Goal: Task Accomplishment & Management: Complete application form

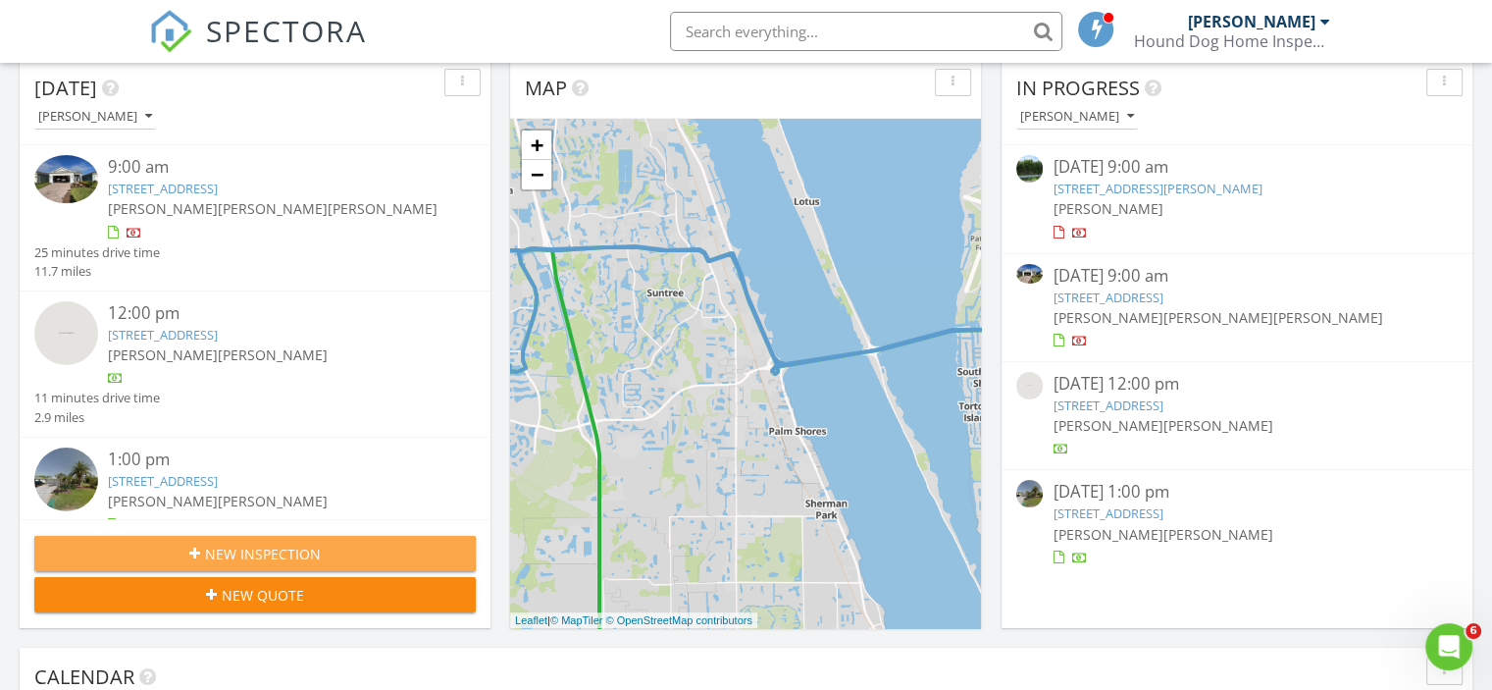
click at [357, 537] on button "New Inspection" at bounding box center [255, 553] width 442 height 35
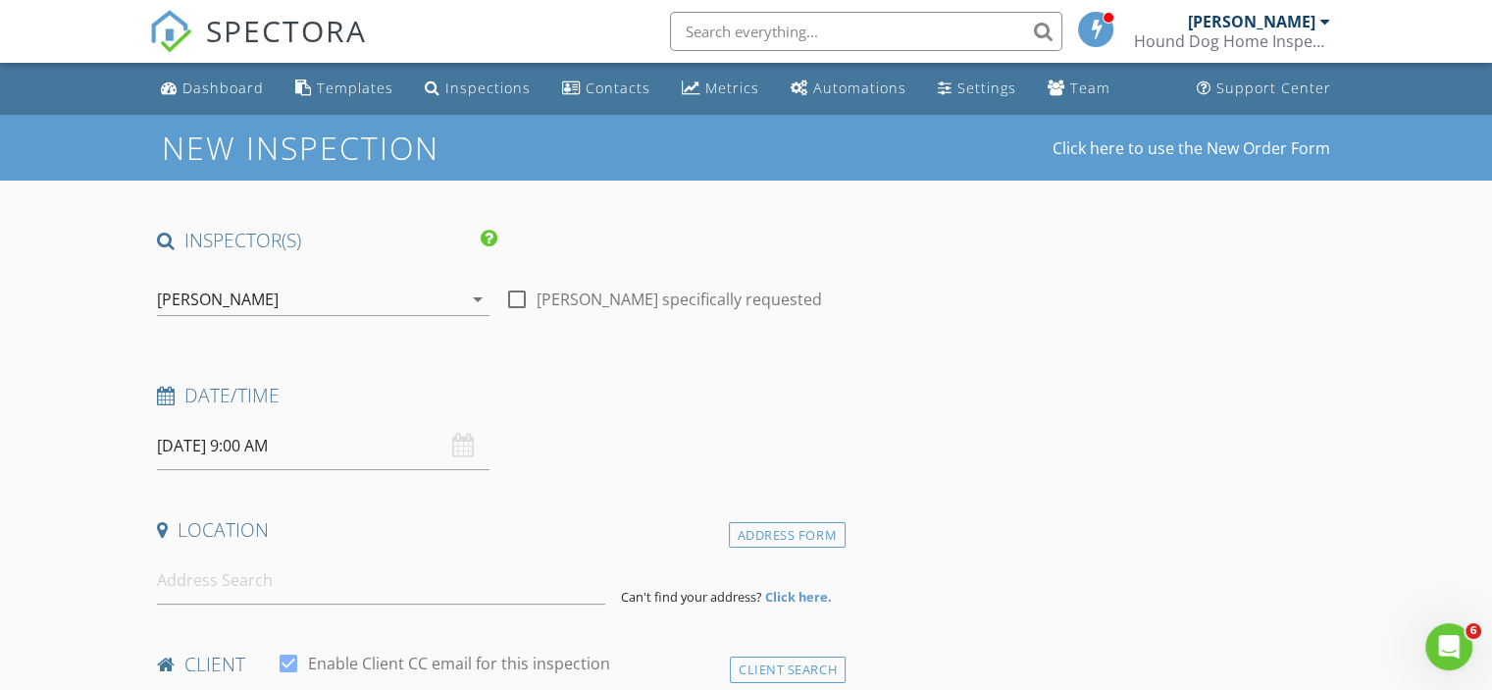
click at [476, 302] on icon "arrow_drop_down" at bounding box center [478, 299] width 24 height 24
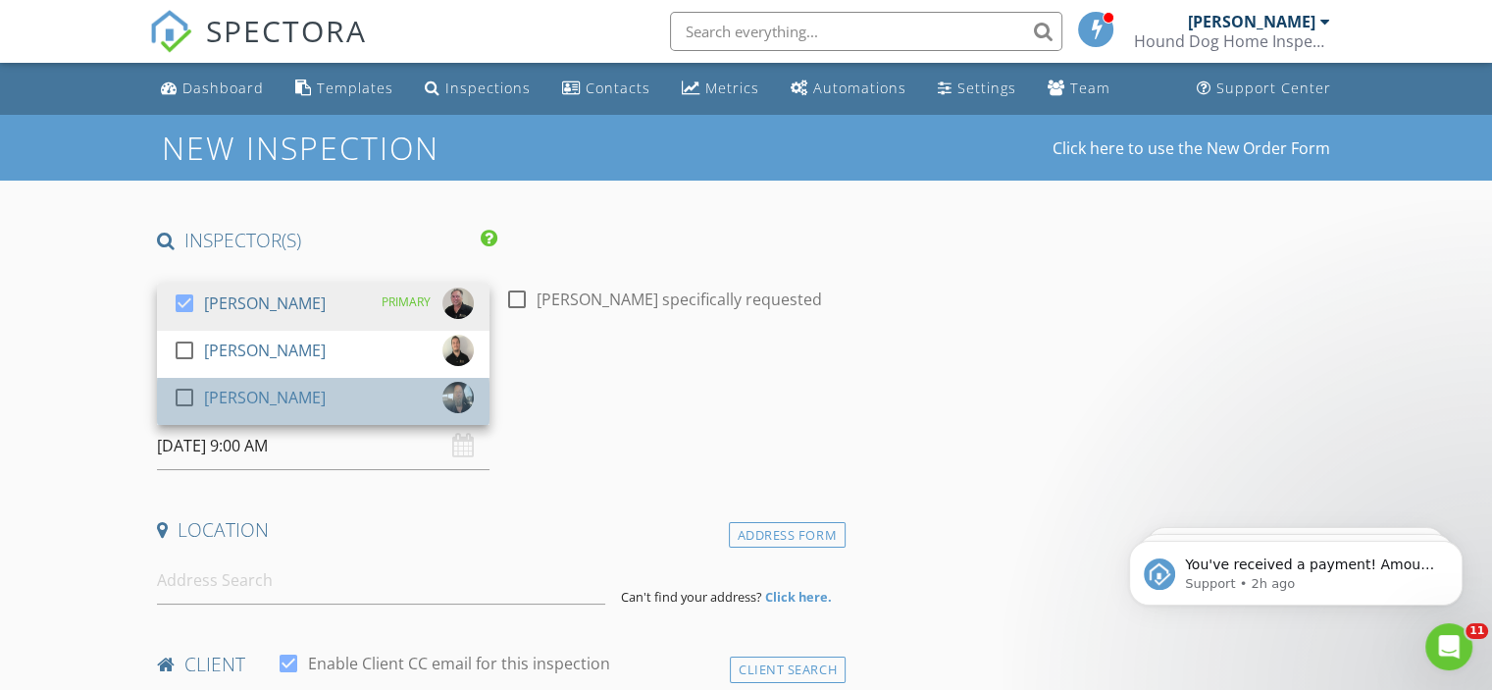
click at [226, 410] on div "[PERSON_NAME]" at bounding box center [265, 397] width 122 height 31
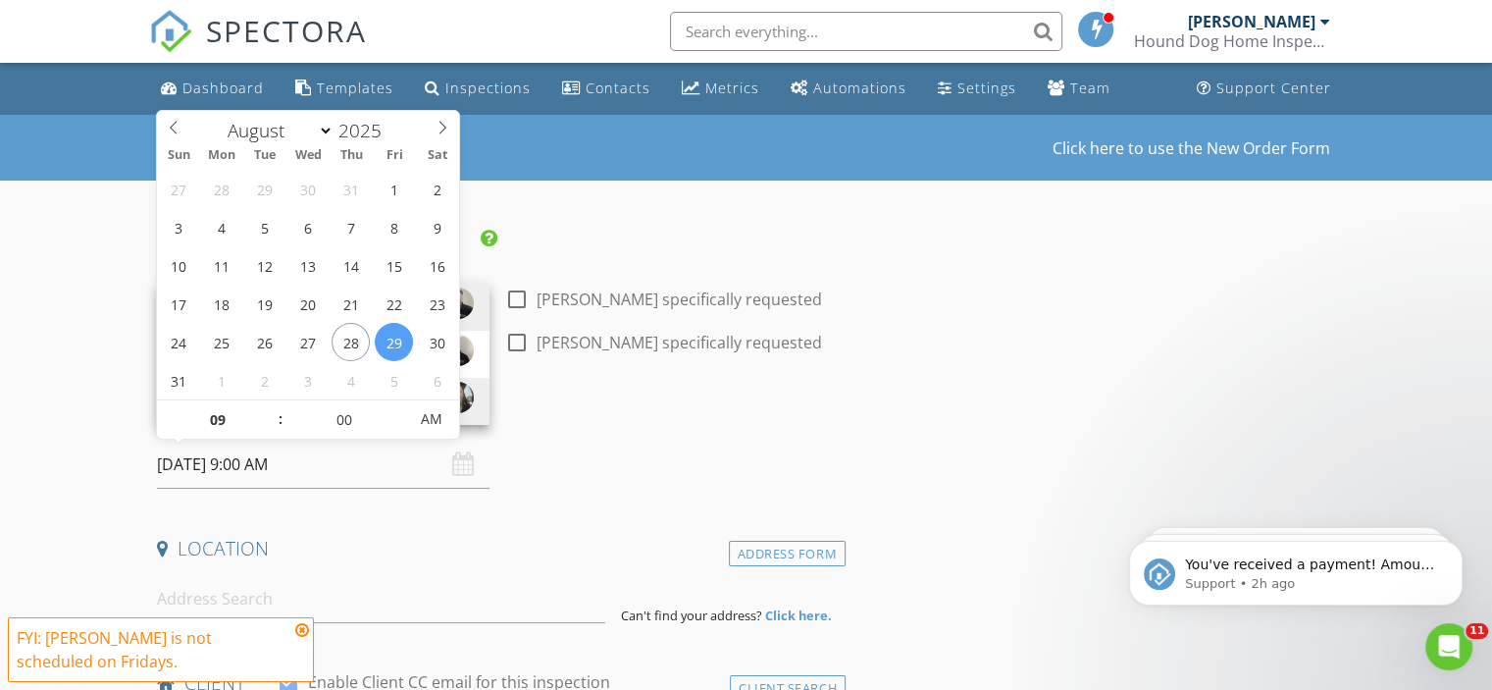
click at [238, 465] on input "08/29/2025 9:00 AM" at bounding box center [323, 465] width 333 height 48
type input "01"
type input "08/29/2025 1:00 PM"
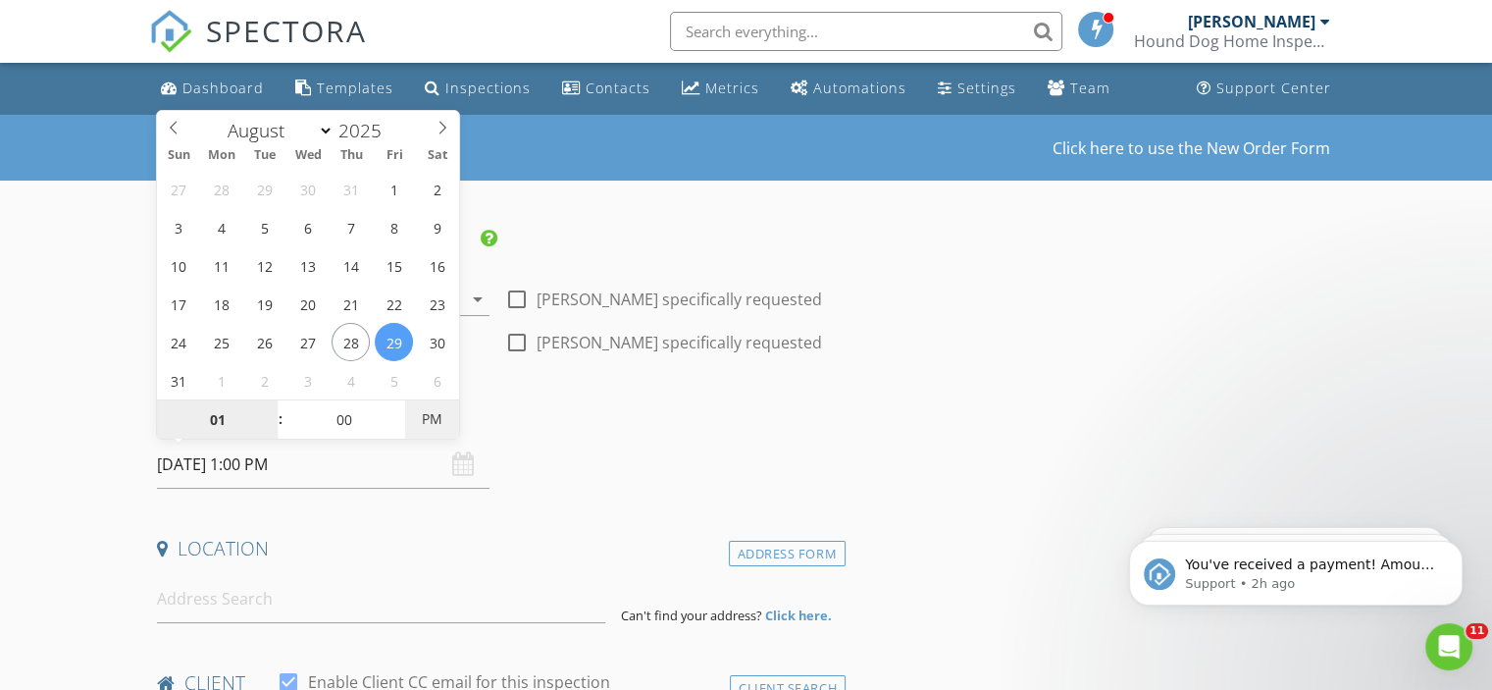
click at [436, 414] on span "PM" at bounding box center [432, 418] width 54 height 39
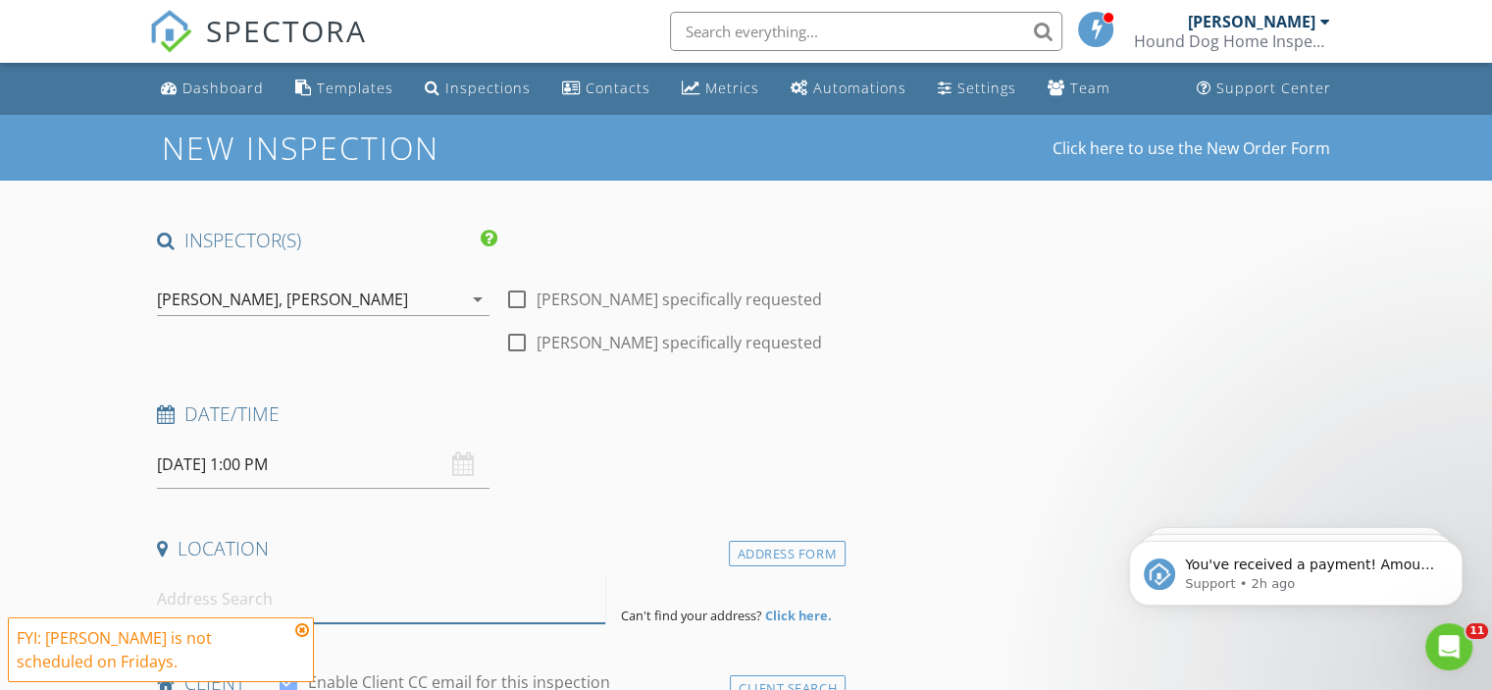
click at [305, 607] on input at bounding box center [381, 599] width 448 height 48
click at [305, 607] on input "8" at bounding box center [381, 599] width 448 height 48
click at [304, 631] on icon at bounding box center [302, 630] width 14 height 16
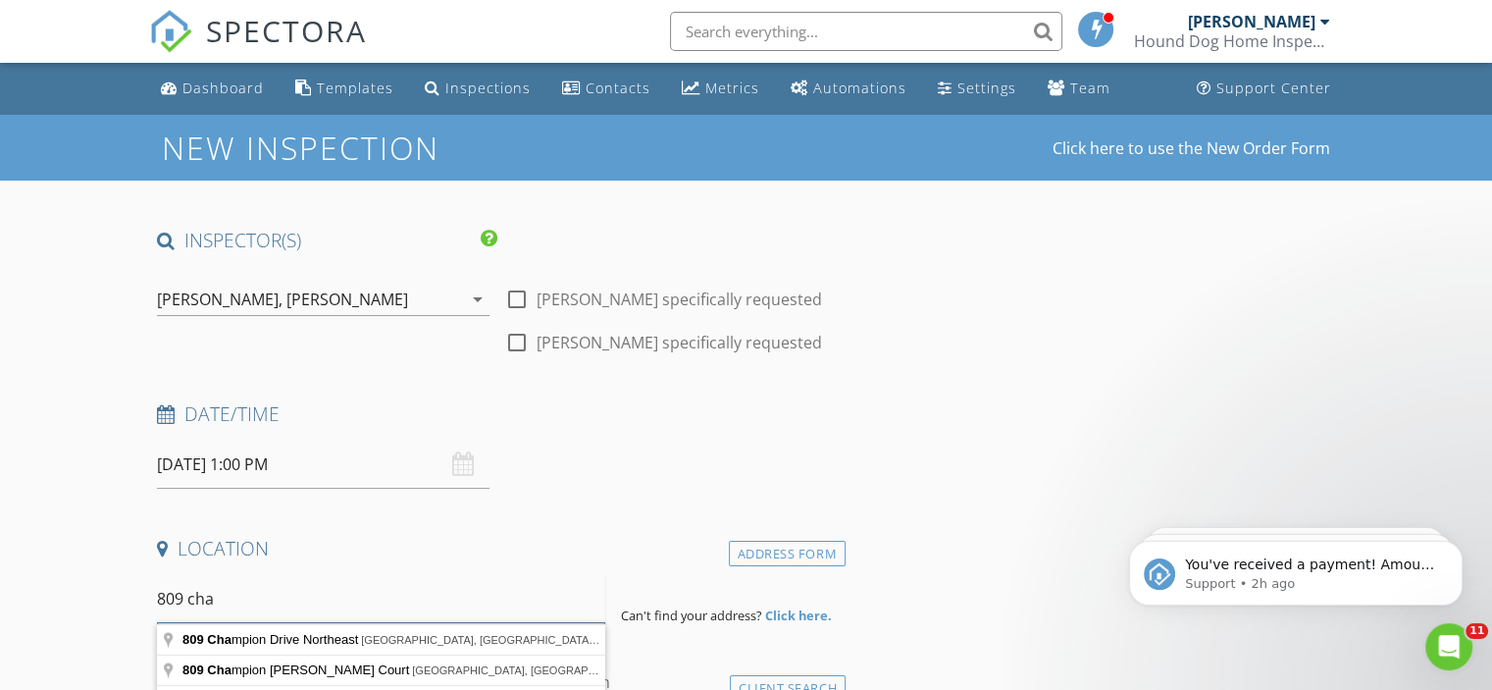
click at [260, 603] on input "809 cha" at bounding box center [381, 599] width 448 height 48
type input "809 Champion Drive Northeast, Palm Bay, FL, USA"
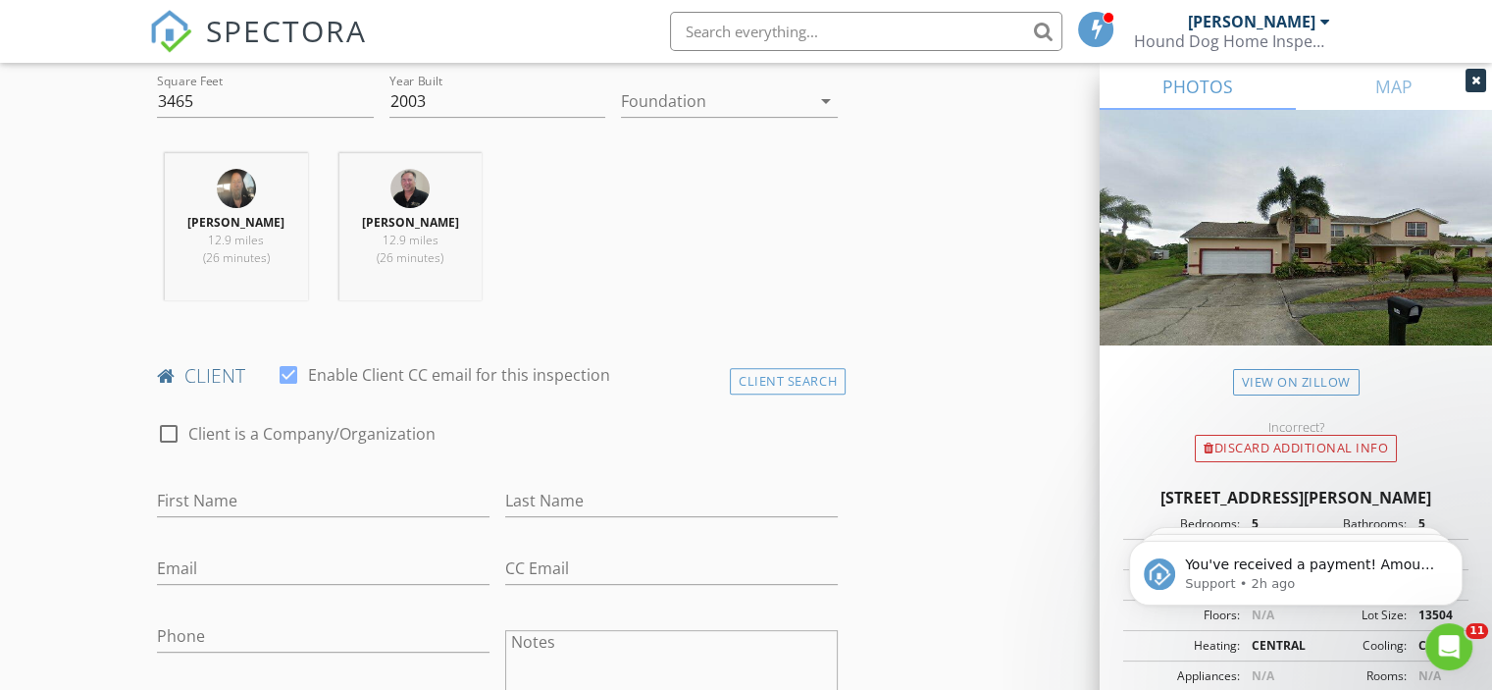
scroll to position [768, 0]
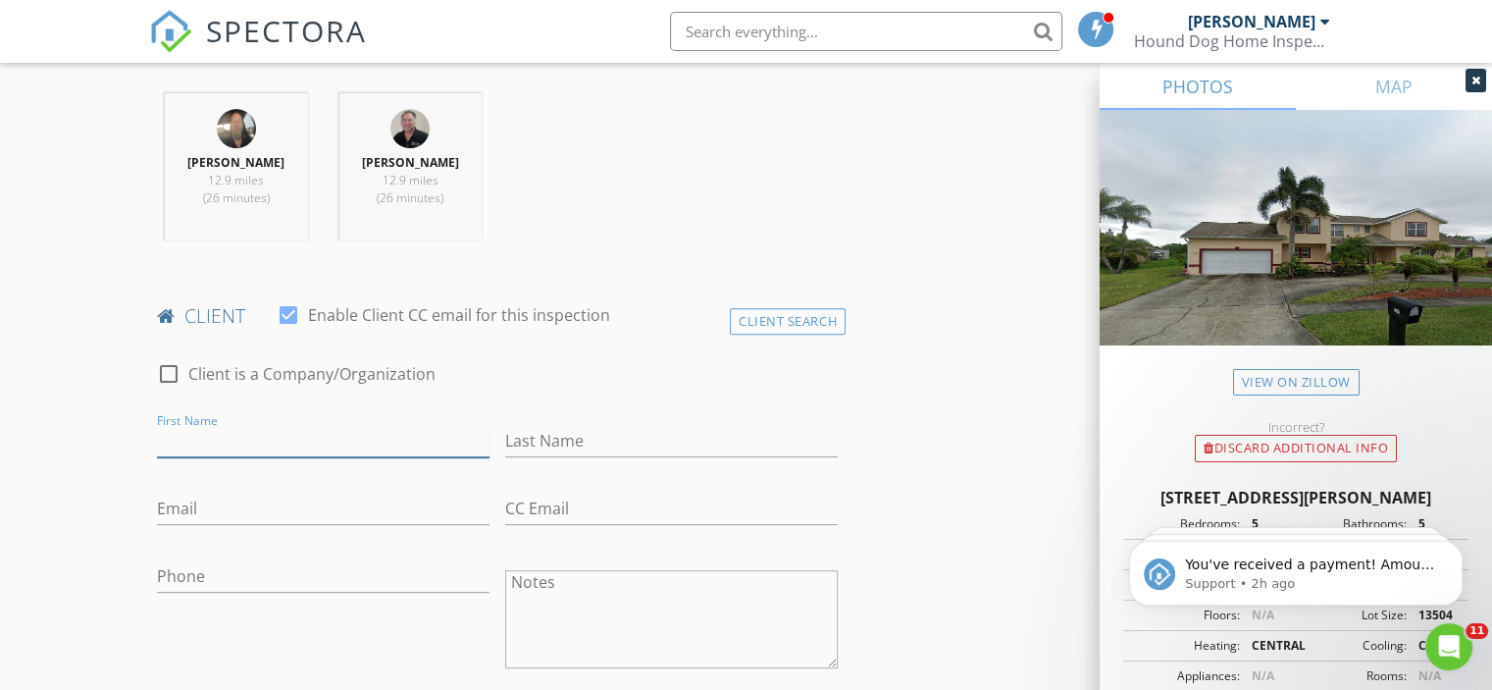
click at [369, 442] on input "First Name" at bounding box center [323, 441] width 333 height 32
type input "[PERSON_NAME]"
click at [298, 560] on input "Phone" at bounding box center [323, 576] width 333 height 32
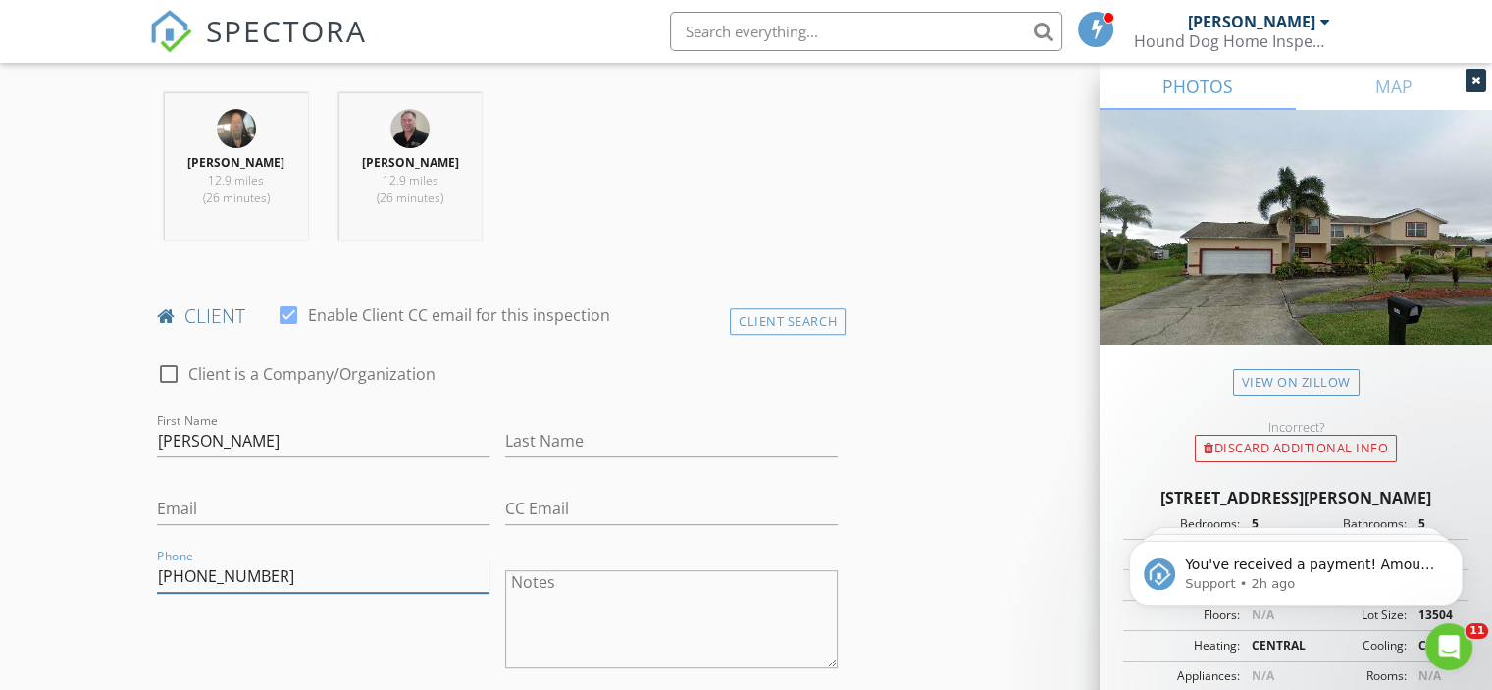
type input "[PHONE_NUMBER]"
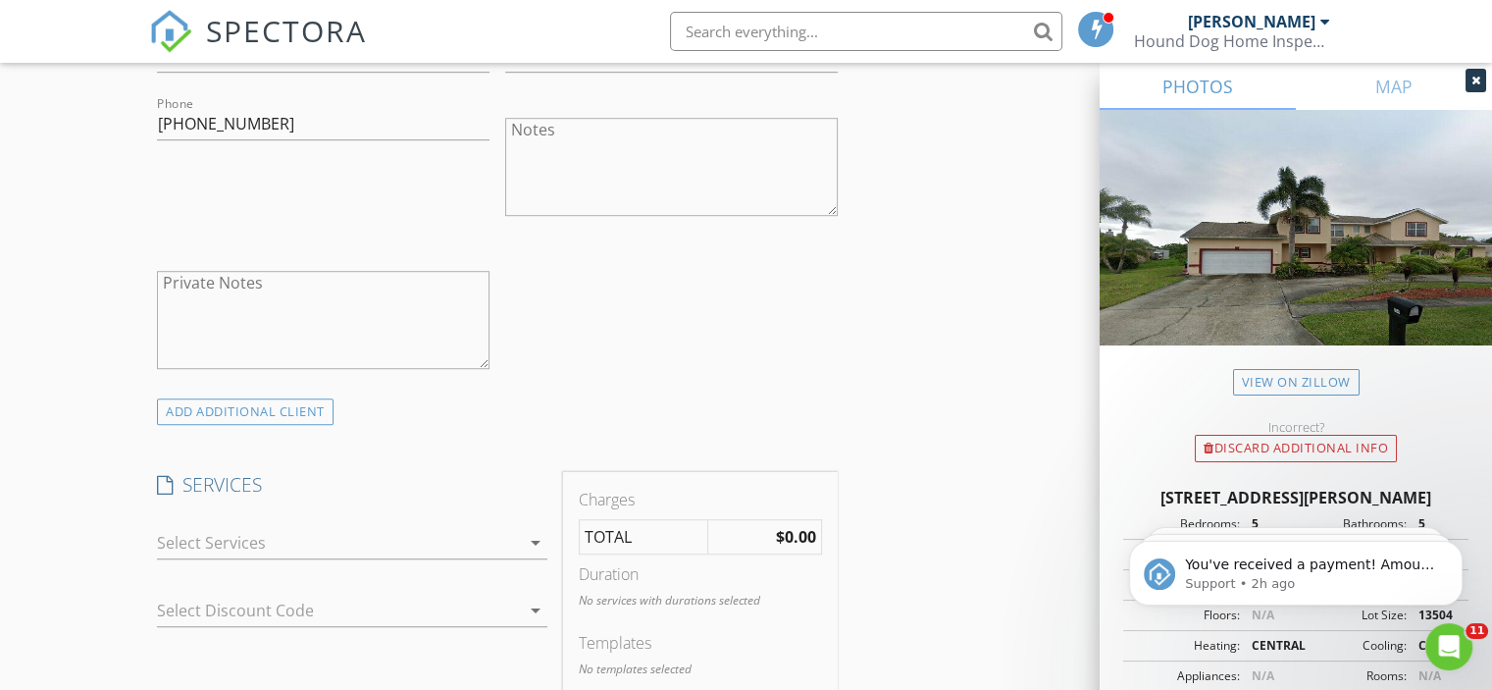
scroll to position [1353, 0]
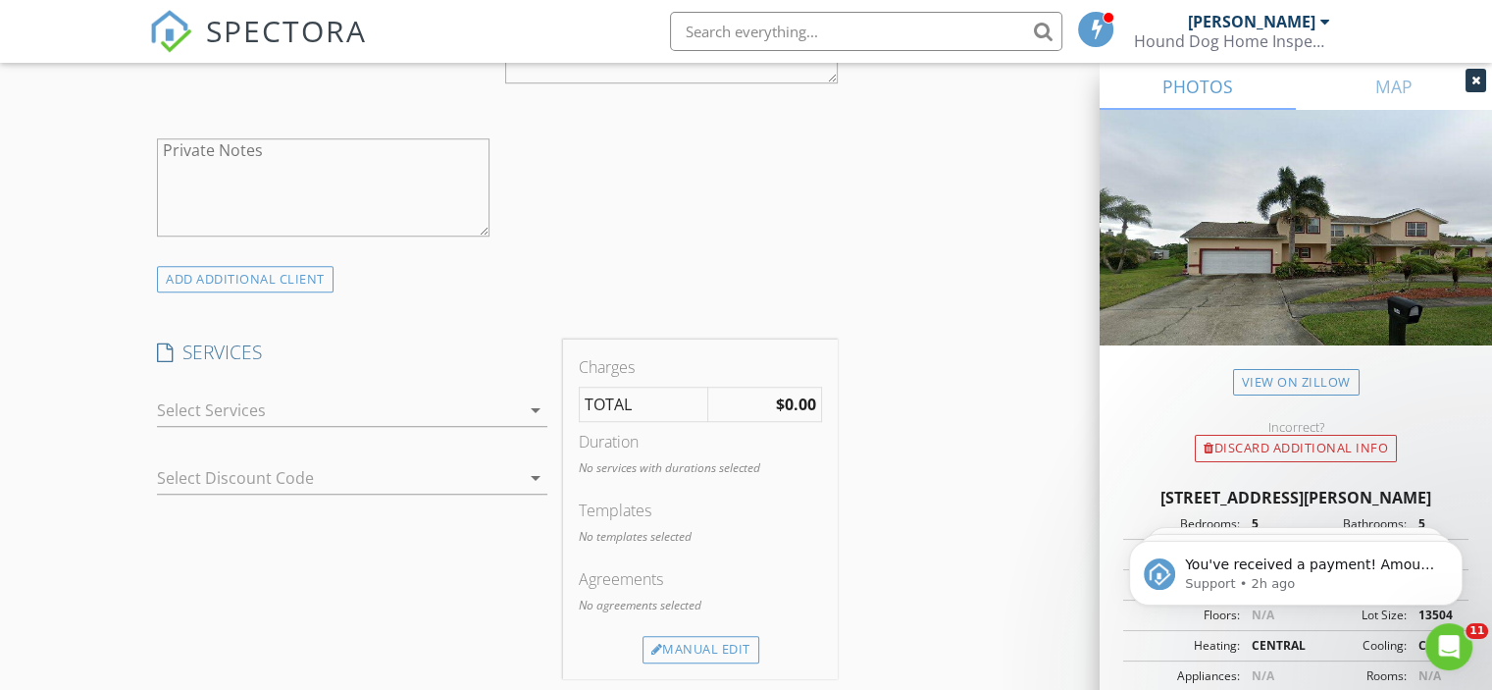
click at [533, 408] on icon "arrow_drop_down" at bounding box center [536, 410] width 24 height 24
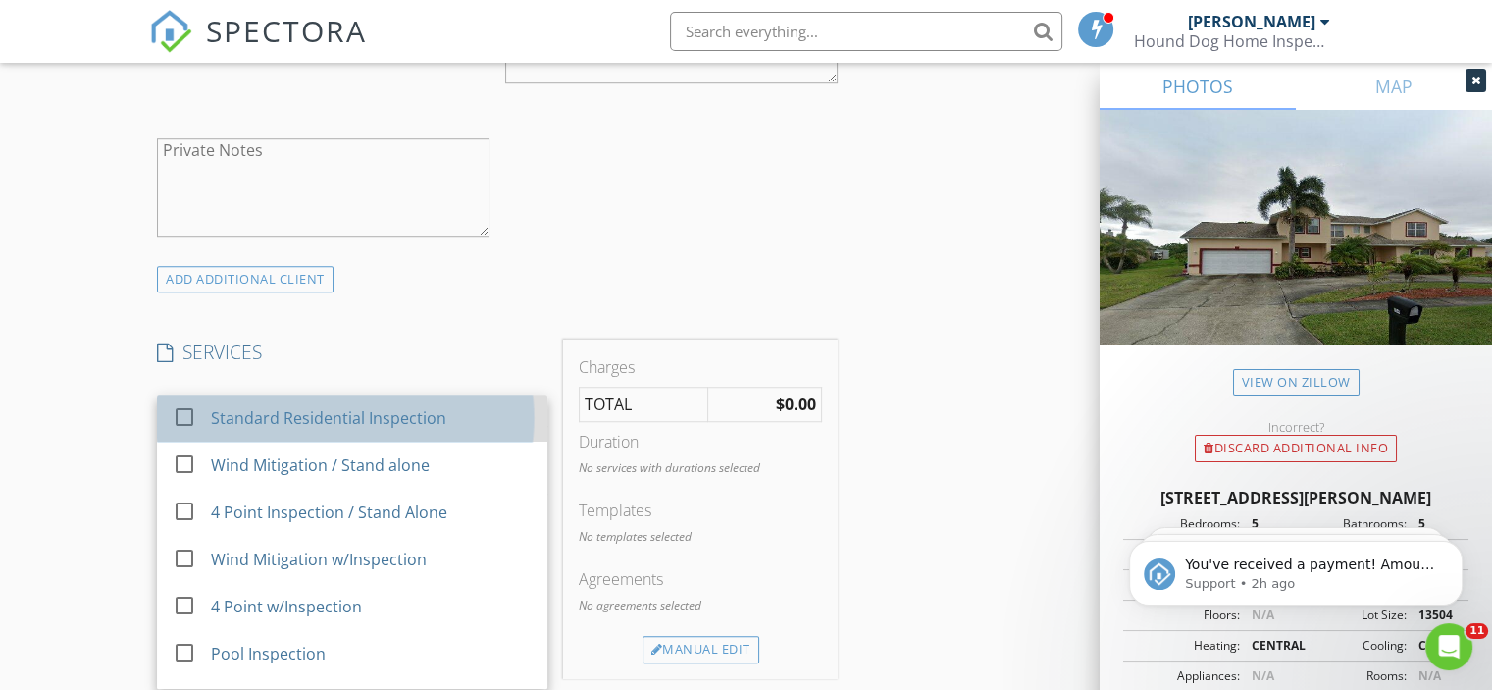
click at [430, 408] on div "Standard Residential Inspection" at bounding box center [328, 418] width 235 height 24
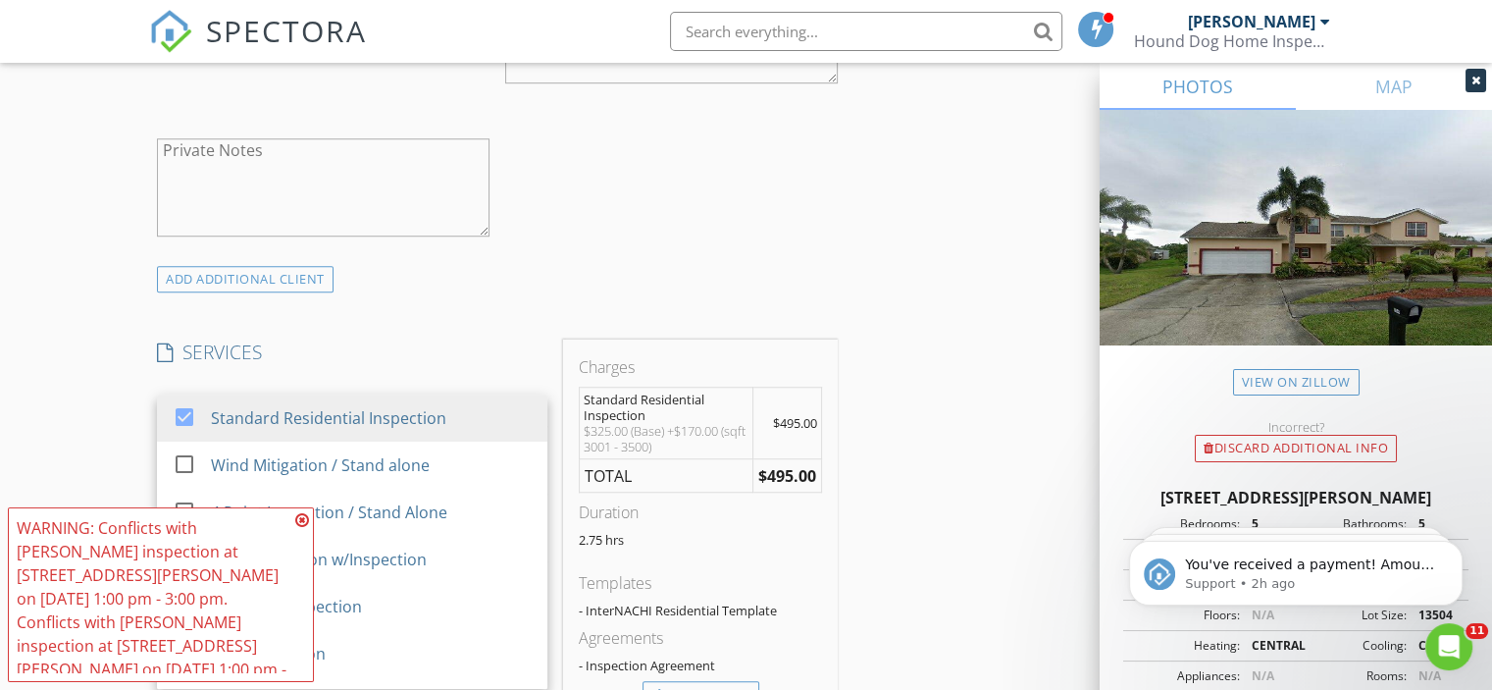
click at [305, 528] on icon at bounding box center [302, 520] width 14 height 16
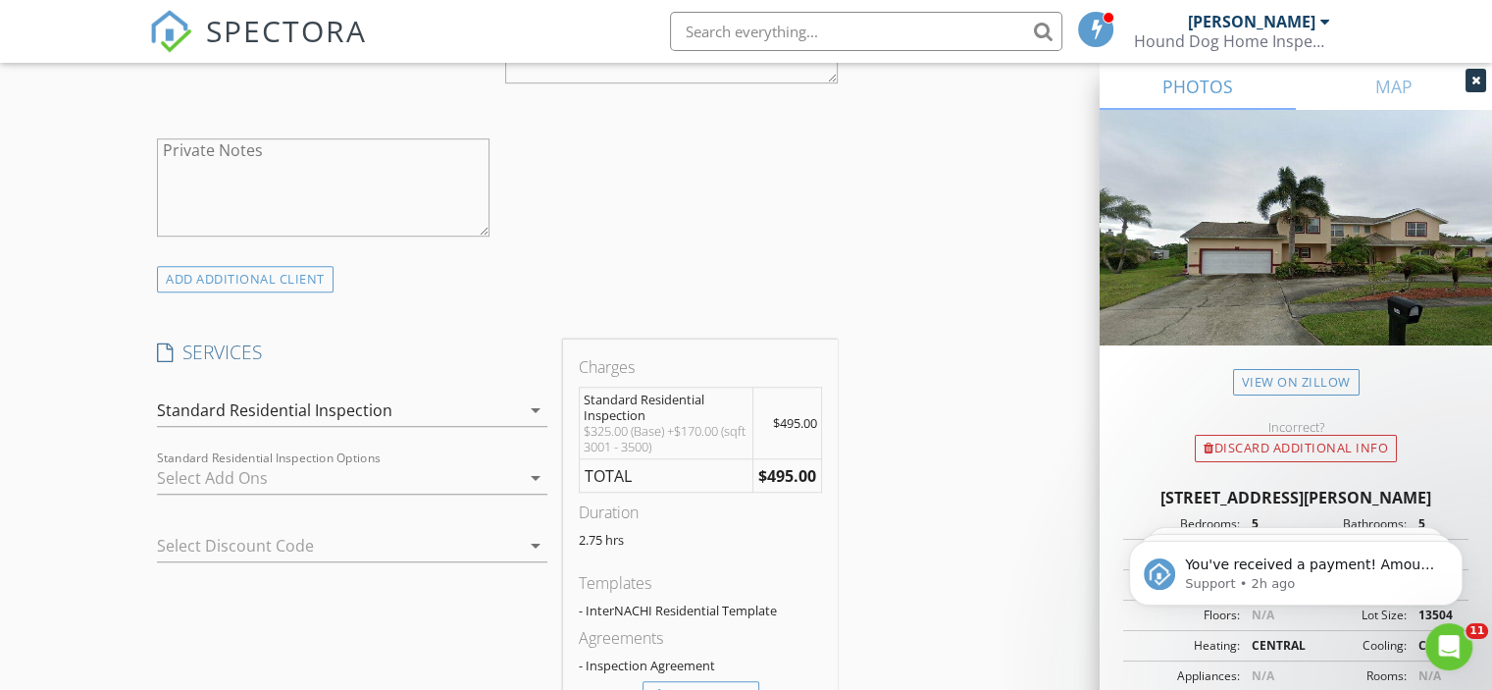
click at [439, 415] on div "Standard Residential Inspection" at bounding box center [338, 409] width 363 height 31
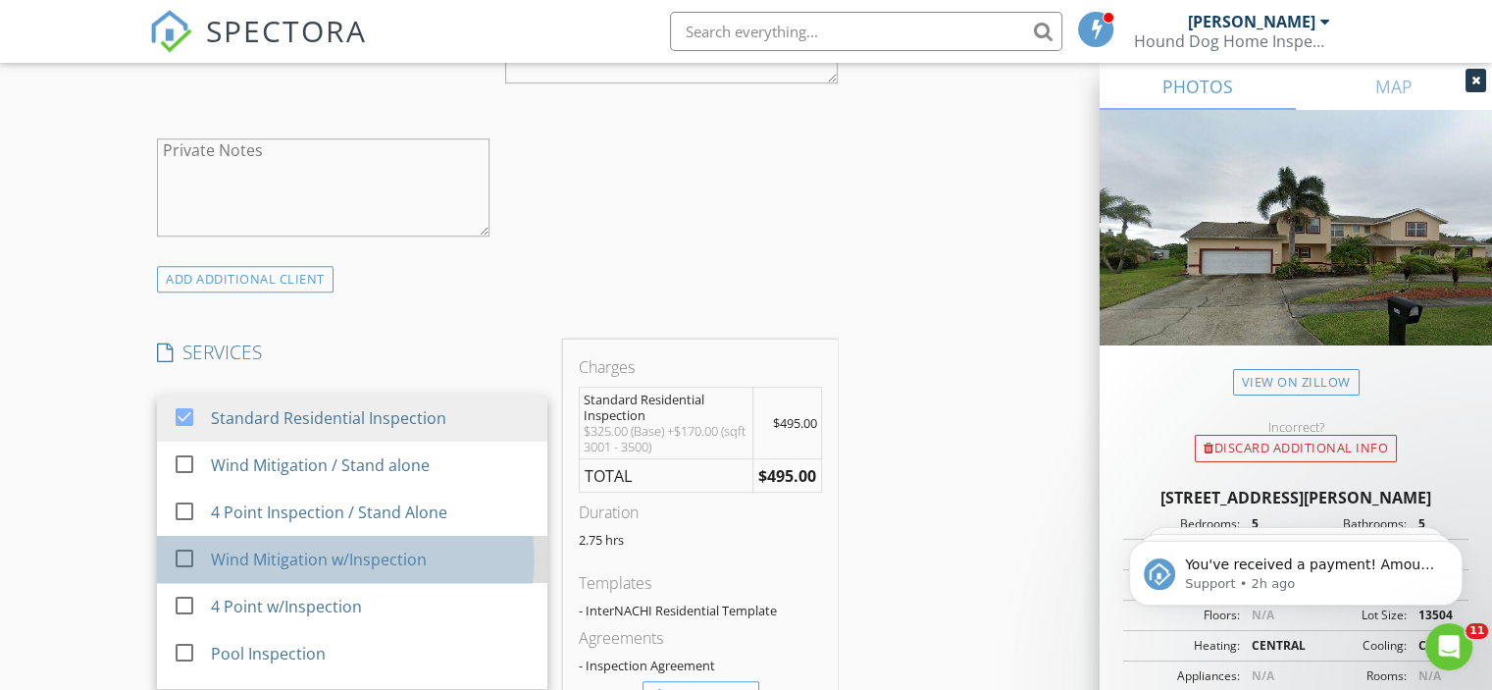
click at [364, 549] on div "Wind Mitigation w/Inspection" at bounding box center [319, 559] width 216 height 24
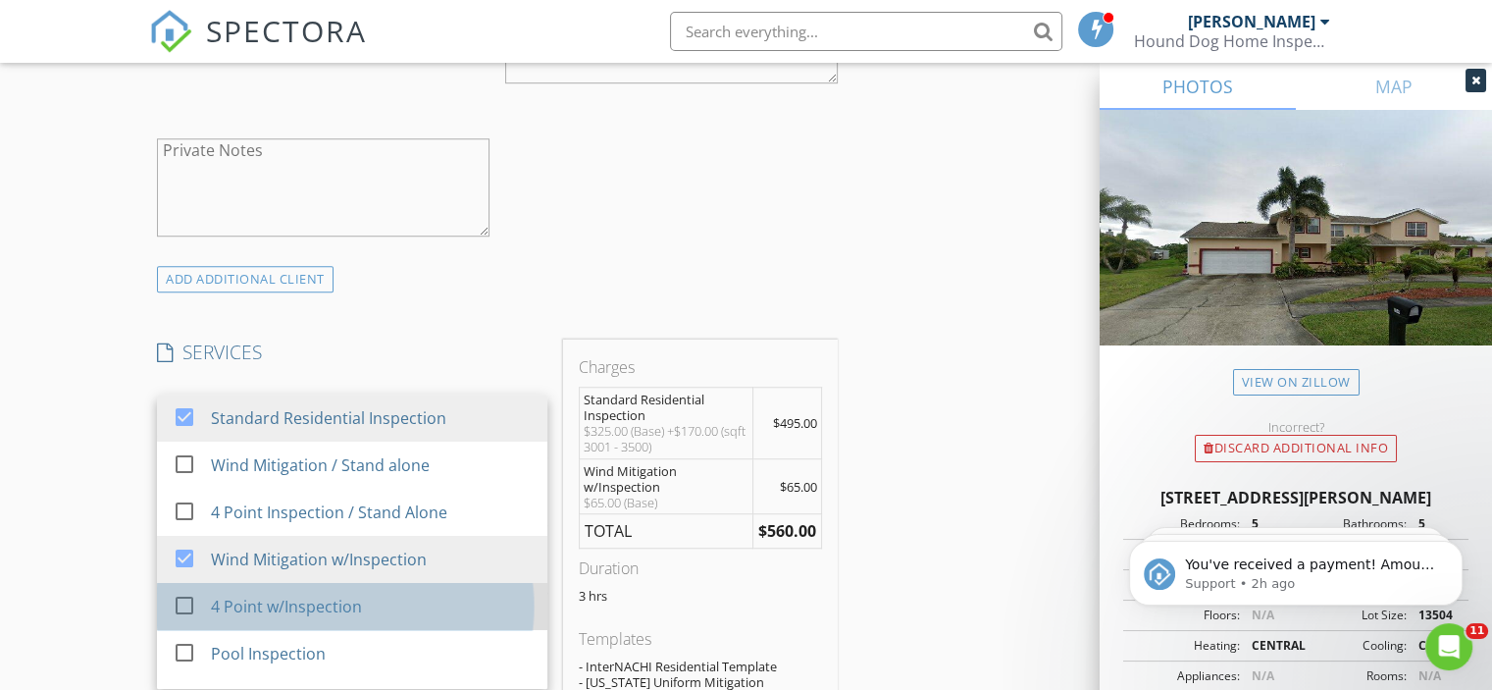
click at [341, 606] on div "4 Point w/Inspection" at bounding box center [286, 607] width 151 height 24
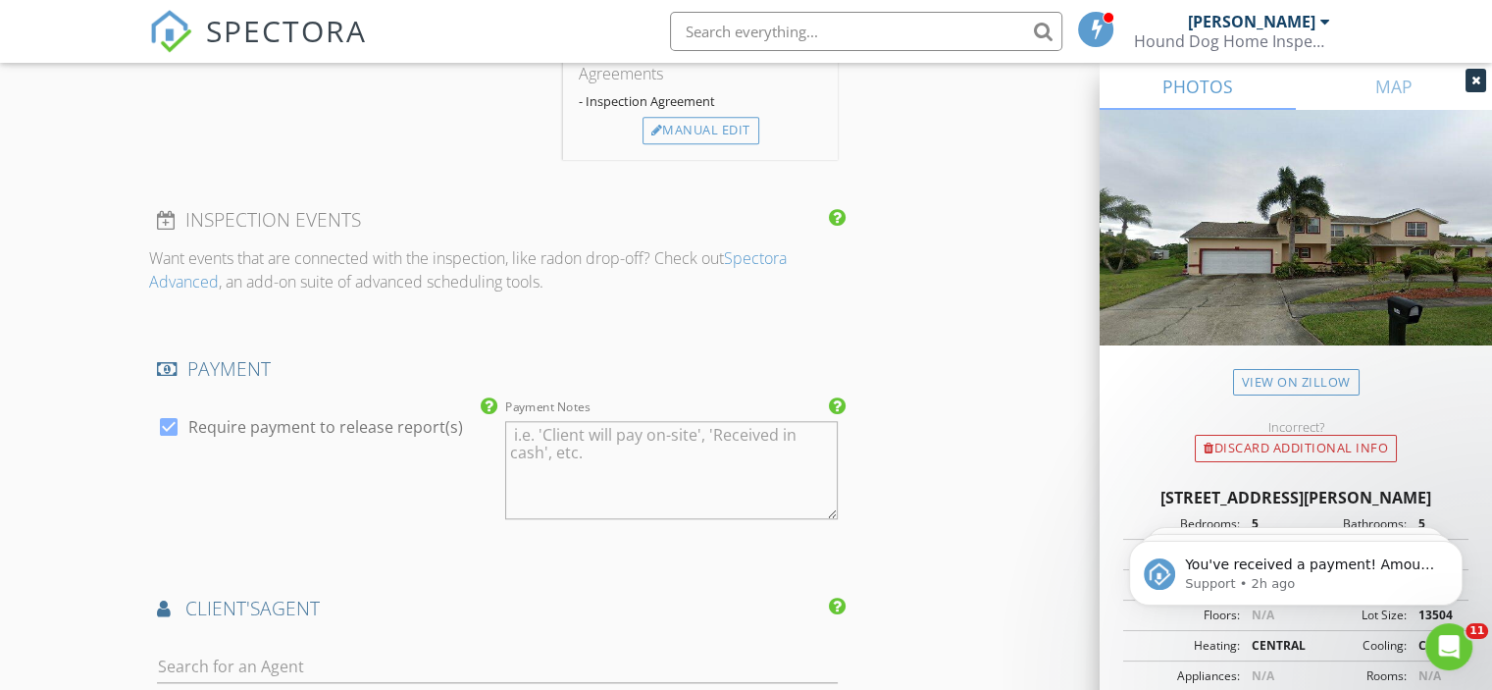
scroll to position [2243, 0]
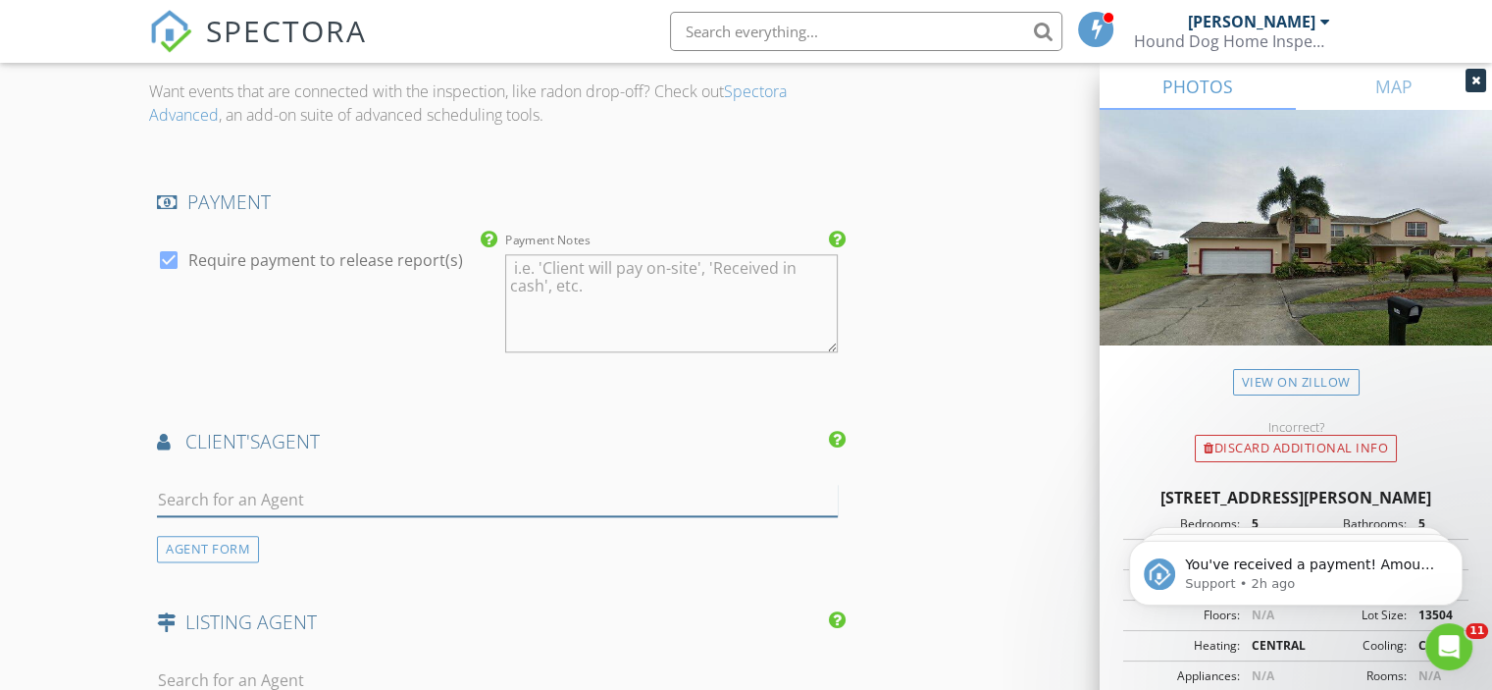
click at [663, 484] on input "text" at bounding box center [497, 500] width 681 height 32
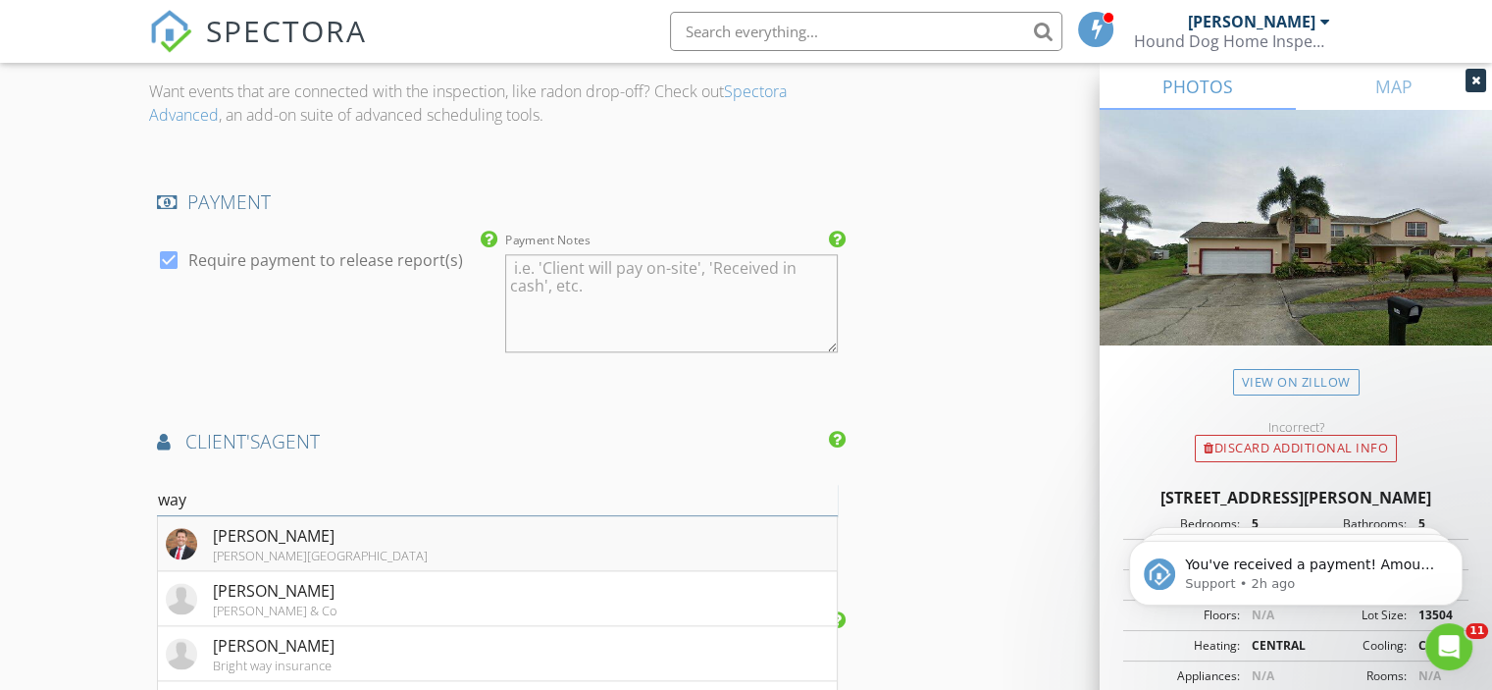
type input "way"
click at [597, 525] on li "Waylon Duff Keller Williams Space Coast" at bounding box center [497, 543] width 679 height 55
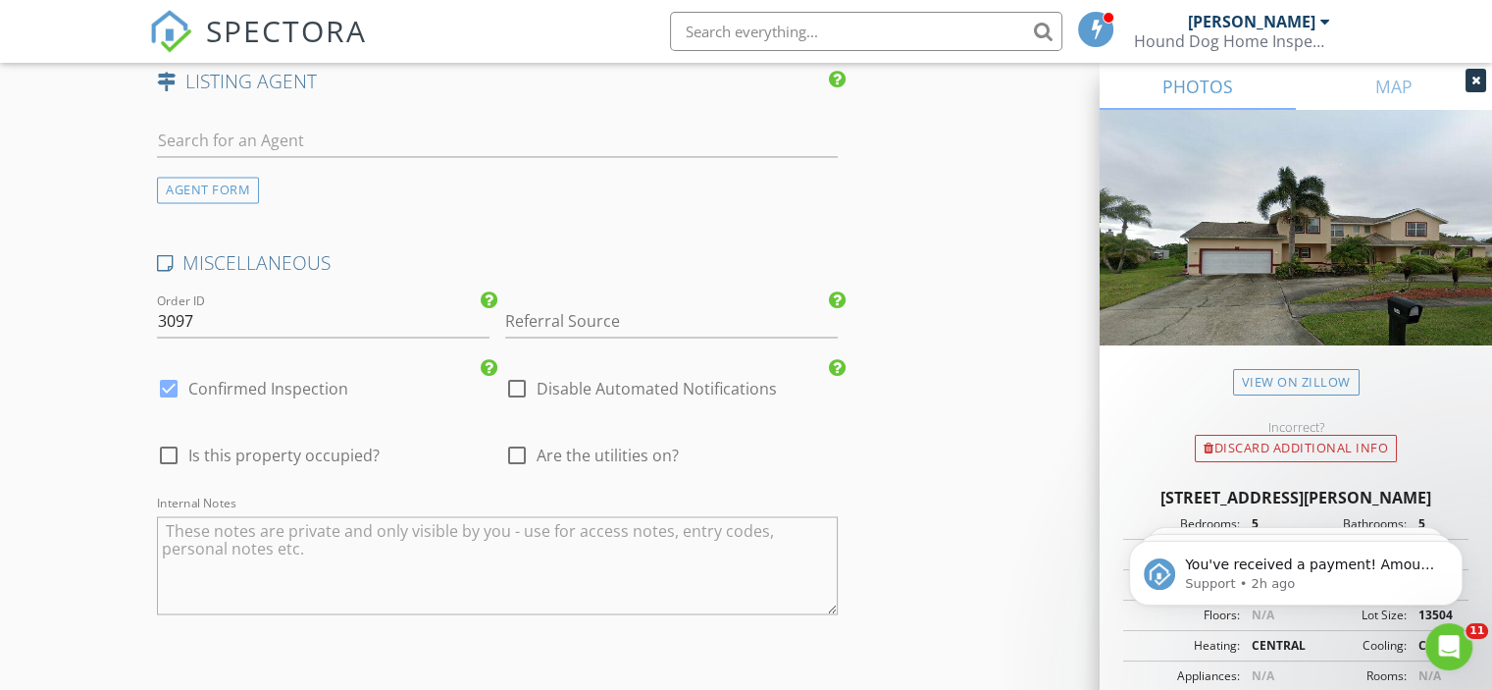
scroll to position [3245, 0]
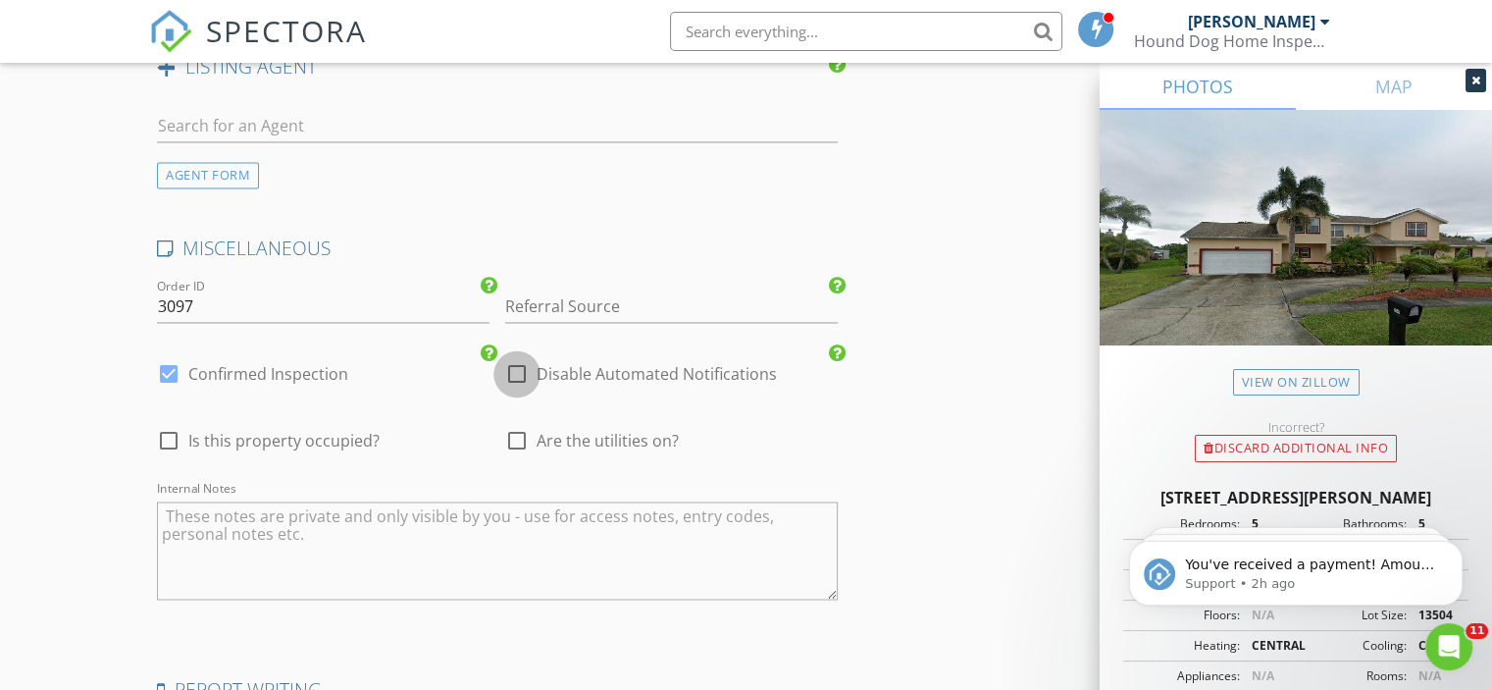
click at [511, 357] on div at bounding box center [516, 373] width 33 height 33
checkbox input "true"
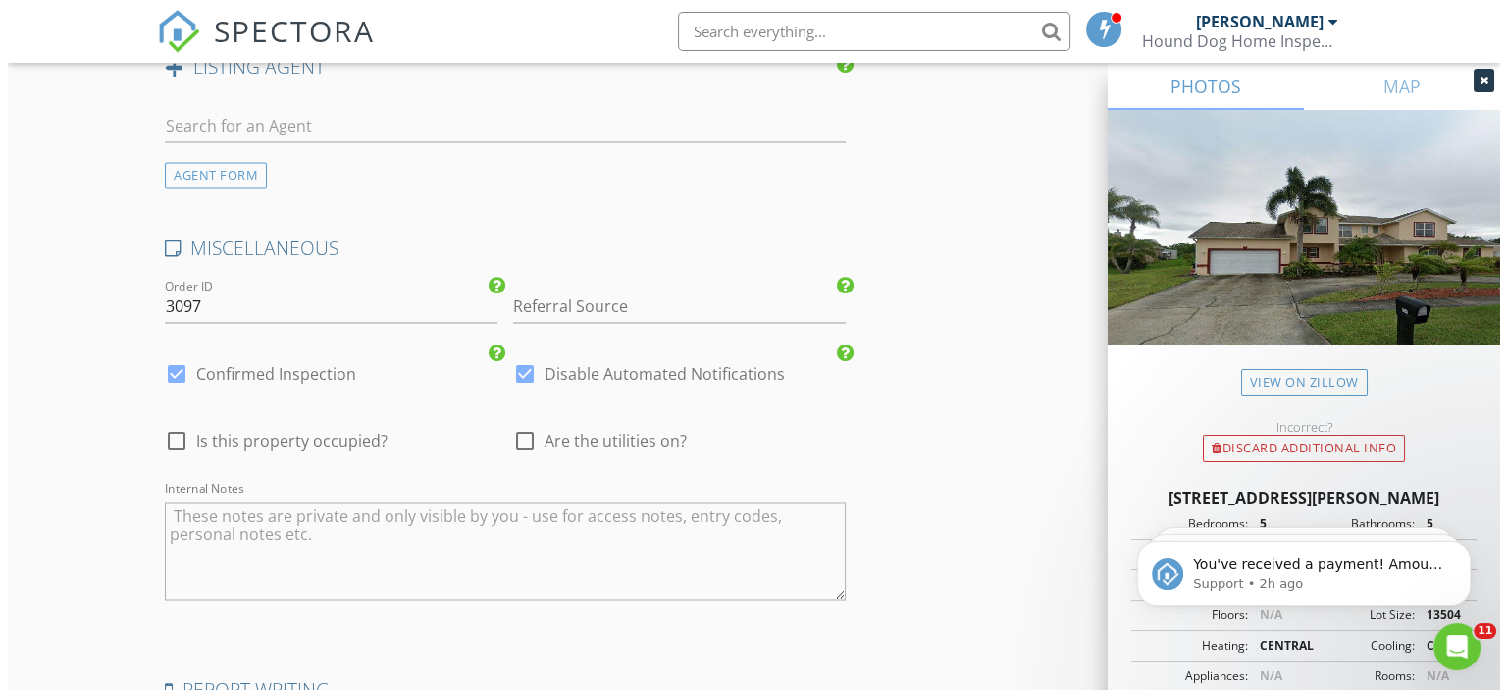
scroll to position [3514, 0]
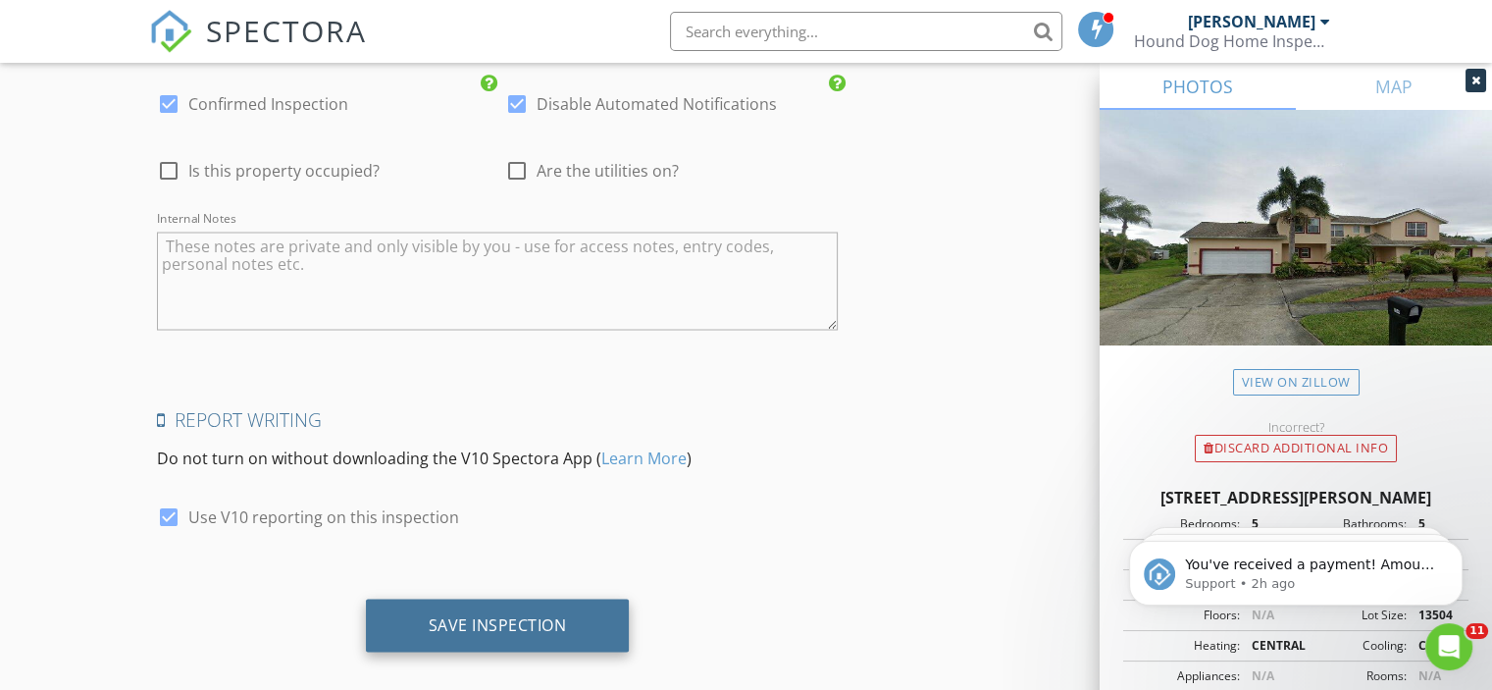
click at [450, 612] on div "Save Inspection" at bounding box center [498, 624] width 264 height 53
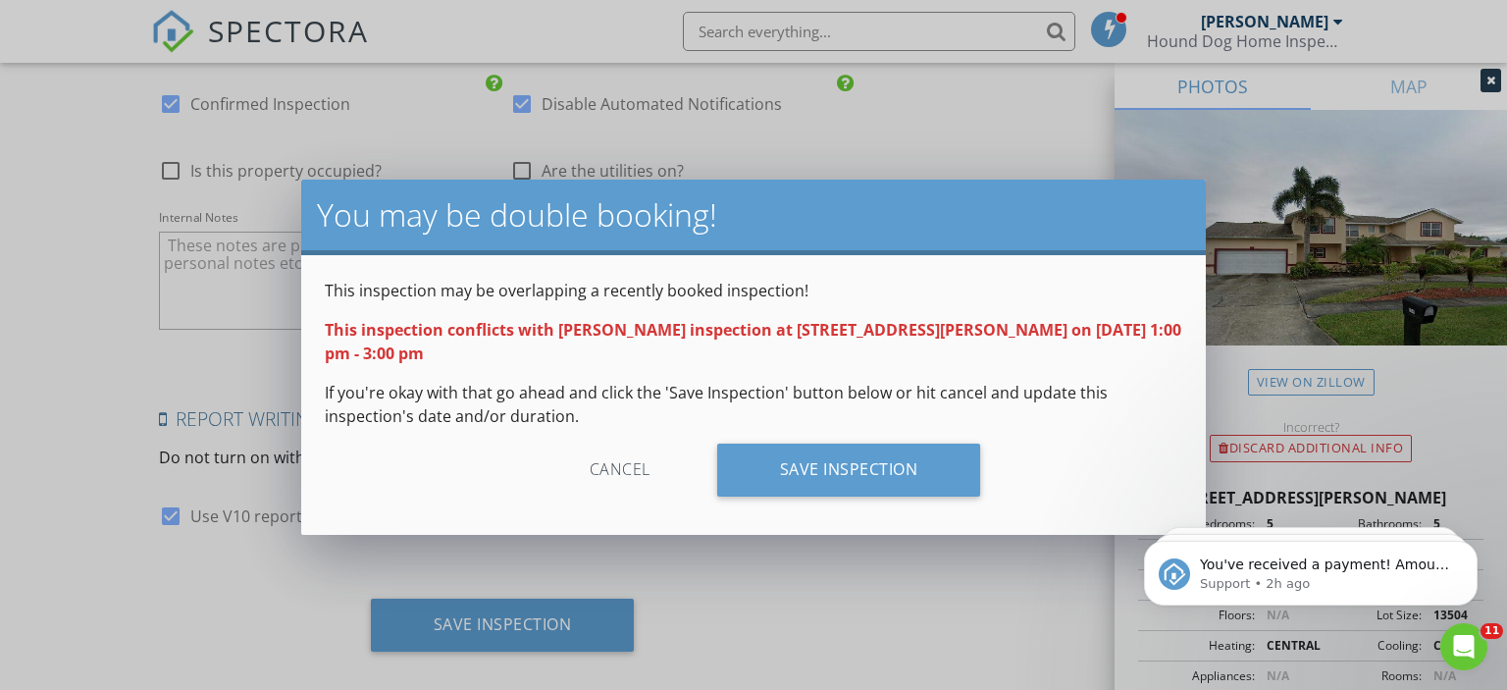
click at [620, 443] on div "Cancel" at bounding box center [620, 469] width 186 height 53
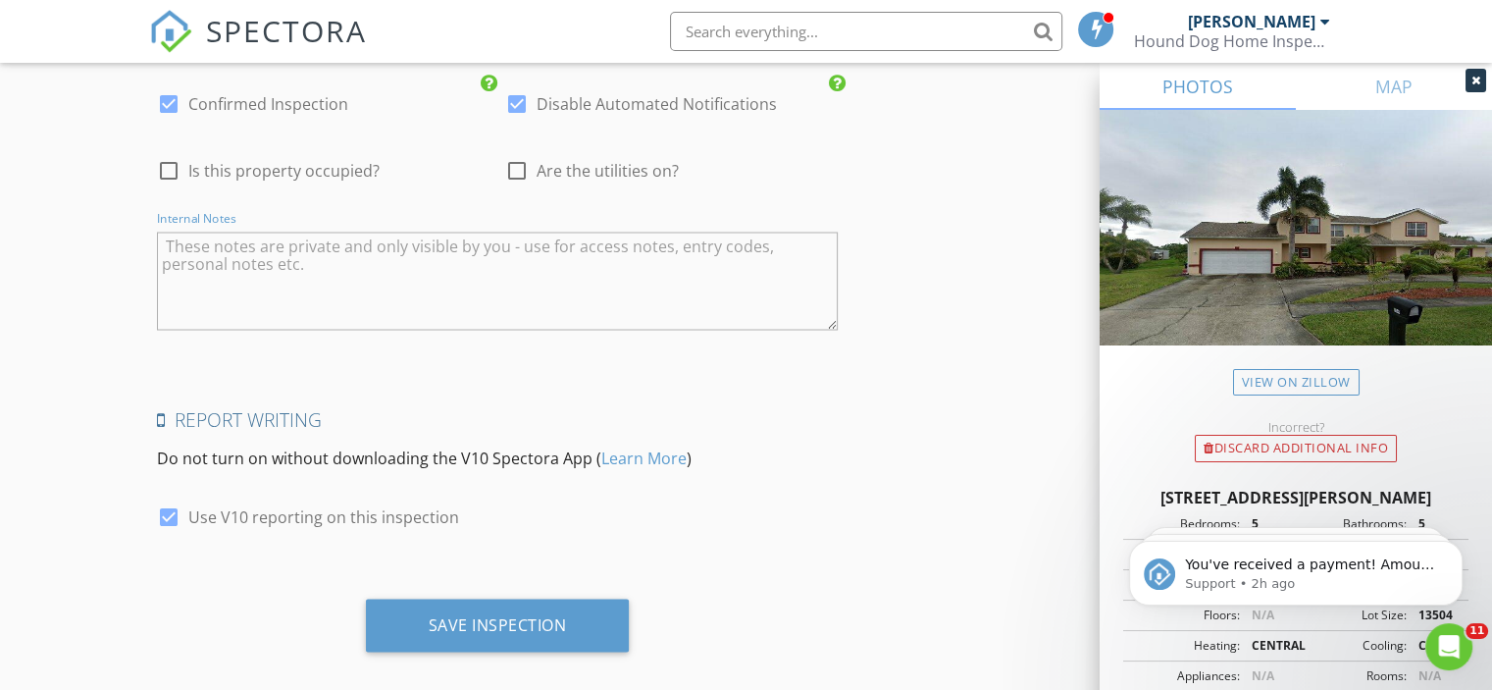
click at [464, 254] on textarea "Internal Notes" at bounding box center [497, 281] width 681 height 98
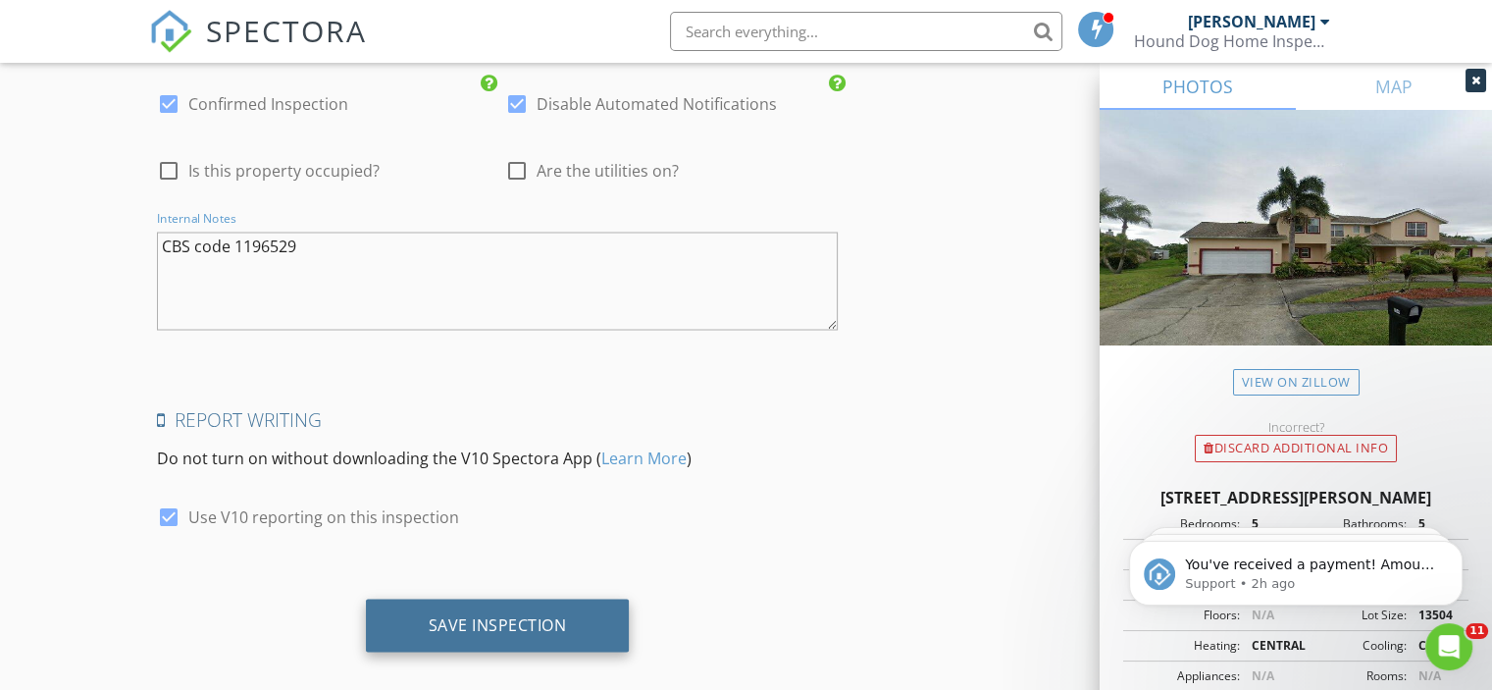
type textarea "CBS code 1196529"
click at [562, 614] on div "Save Inspection" at bounding box center [498, 624] width 138 height 20
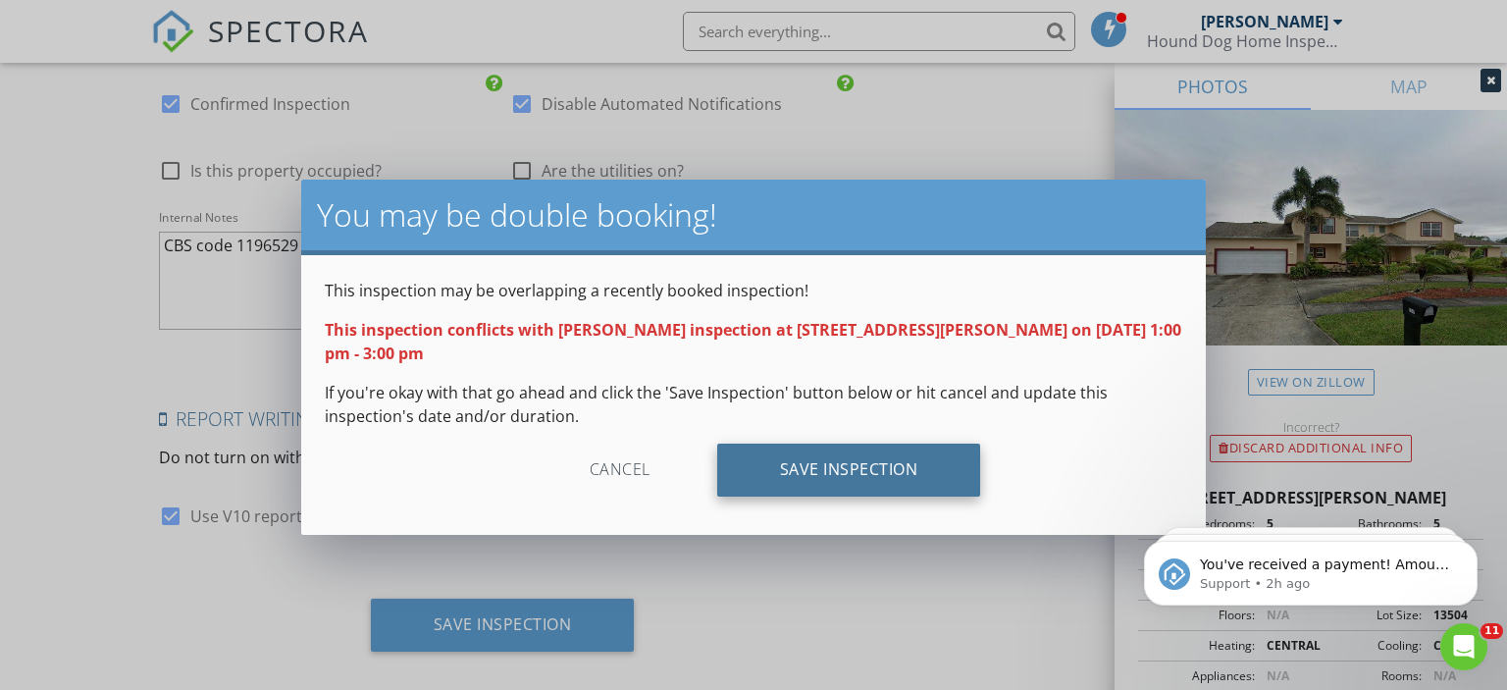
click at [799, 450] on div "Save Inspection" at bounding box center [849, 469] width 264 height 53
